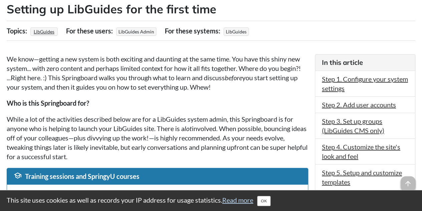
scroll to position [134, 0]
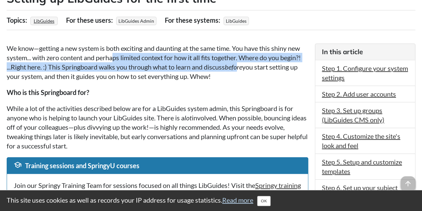
drag, startPoint x: 113, startPoint y: 59, endPoint x: 240, endPoint y: 65, distance: 127.0
click at [240, 65] on p "We know—getting a new system is both exciting and daunting at the same time. Yo…" at bounding box center [158, 61] width 302 height 37
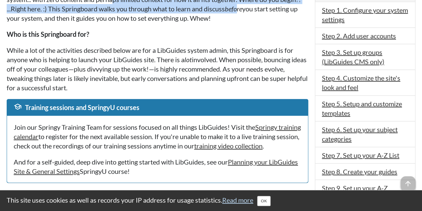
scroll to position [200, 0]
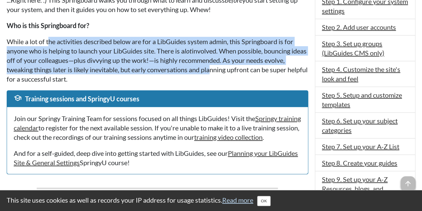
drag, startPoint x: 49, startPoint y: 39, endPoint x: 213, endPoint y: 68, distance: 166.7
click at [213, 68] on p "While a lot of the activities described below are for a LibGuides system admin,…" at bounding box center [158, 60] width 302 height 47
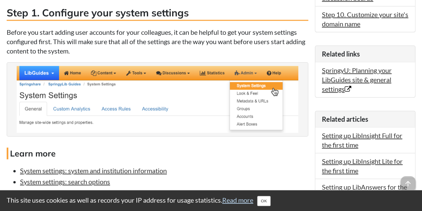
scroll to position [401, 0]
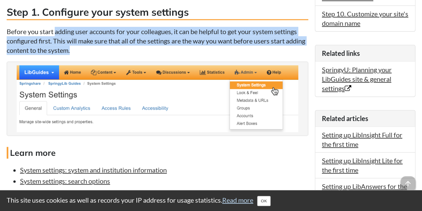
drag, startPoint x: 56, startPoint y: 40, endPoint x: 193, endPoint y: 58, distance: 137.8
click at [193, 55] on p "Before you start adding user accounts for your colleagues, it can be helpful to…" at bounding box center [158, 41] width 302 height 28
click at [180, 55] on p "Before you start adding user accounts for your colleagues, it can be helpful to…" at bounding box center [158, 41] width 302 height 28
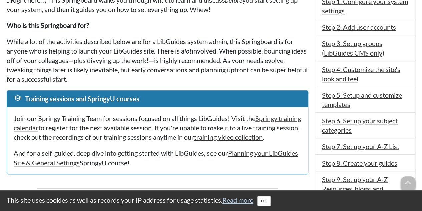
scroll to position [234, 0]
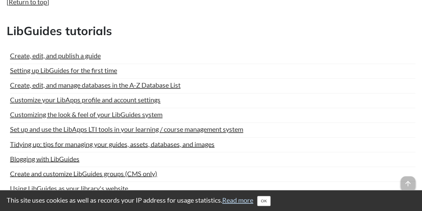
scroll to position [484, 0]
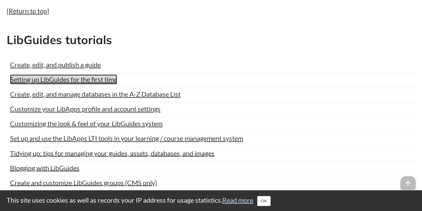
click at [87, 82] on link "Setting up LibGuides for the first time" at bounding box center [63, 79] width 107 height 10
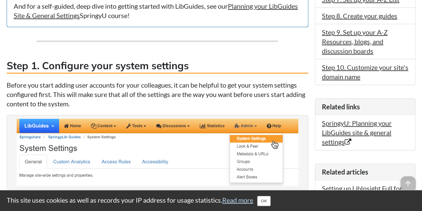
scroll to position [367, 0]
